Goal: Obtain resource: Download file/media

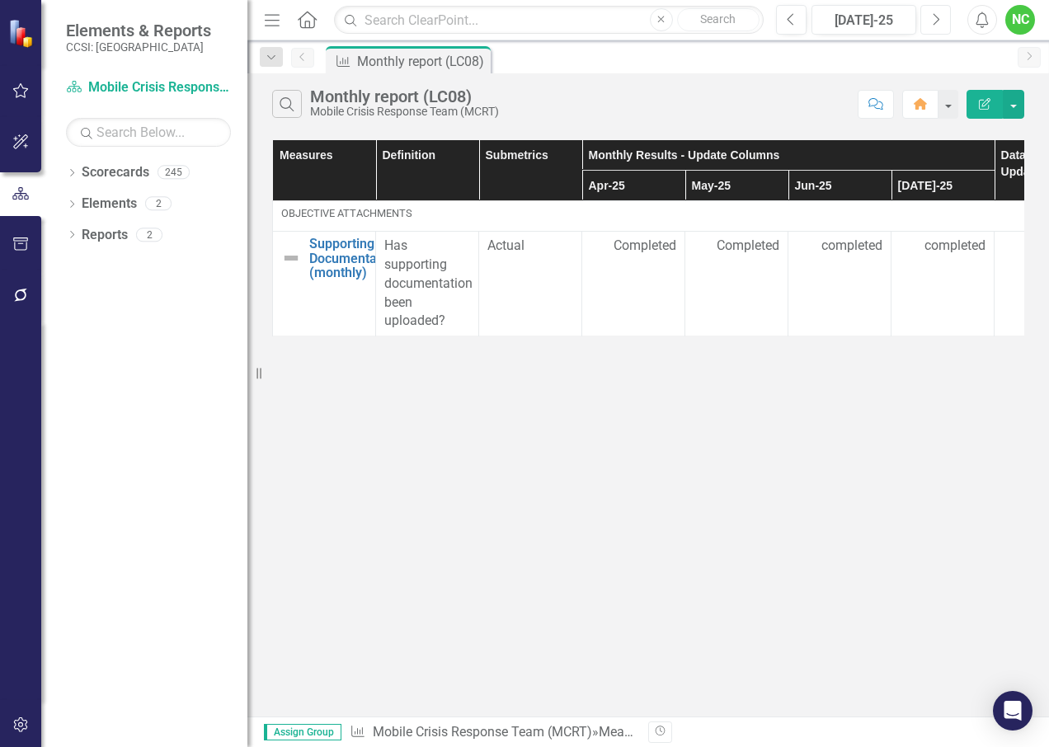
click at [927, 27] on button "Next" at bounding box center [935, 20] width 31 height 30
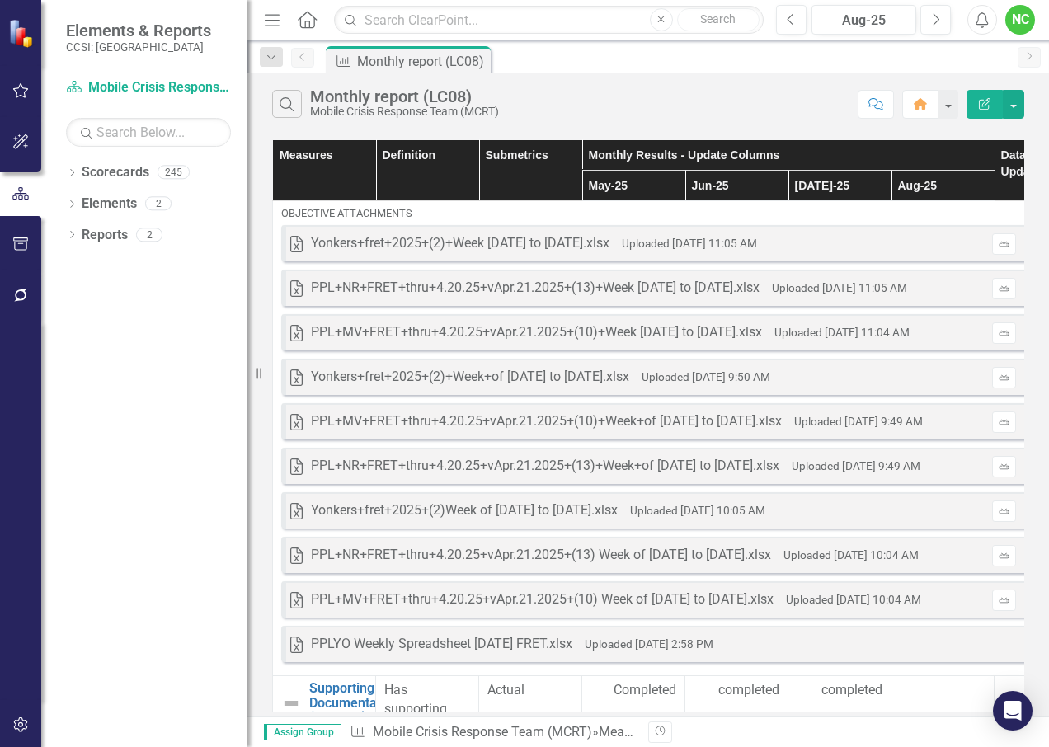
scroll to position [0, 33]
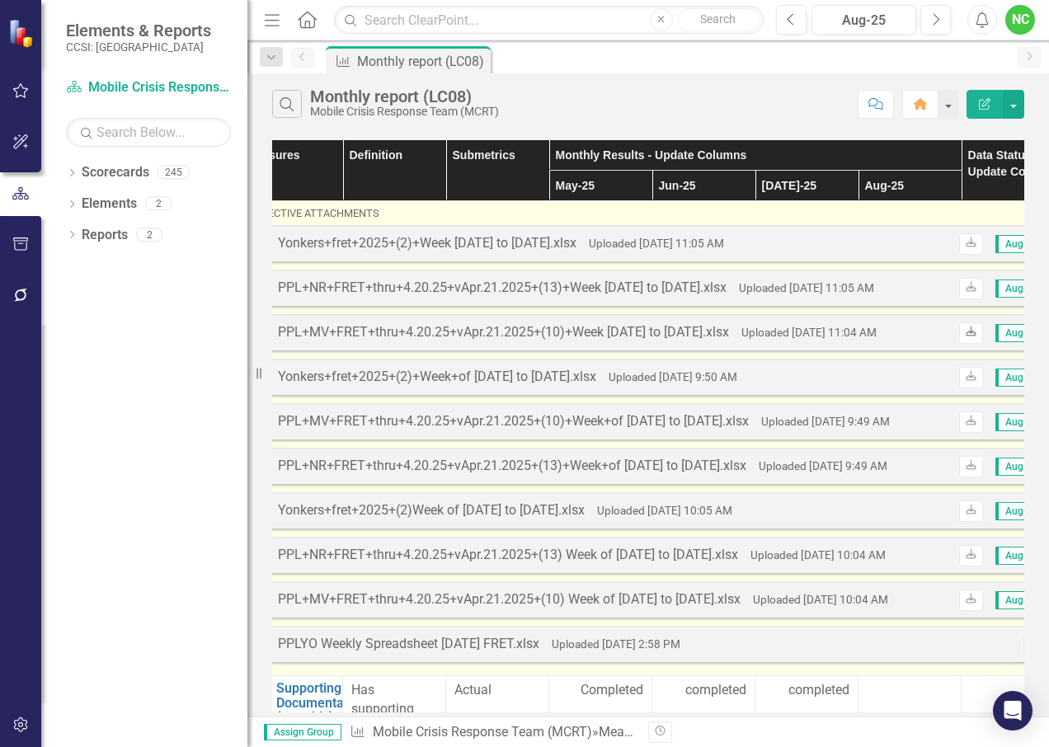
click at [971, 335] on icon "Download" at bounding box center [971, 332] width 12 height 10
click at [975, 292] on icon "Download" at bounding box center [971, 288] width 12 height 10
click at [965, 240] on icon "Download" at bounding box center [971, 243] width 12 height 10
